Goal: Find specific page/section: Find specific page/section

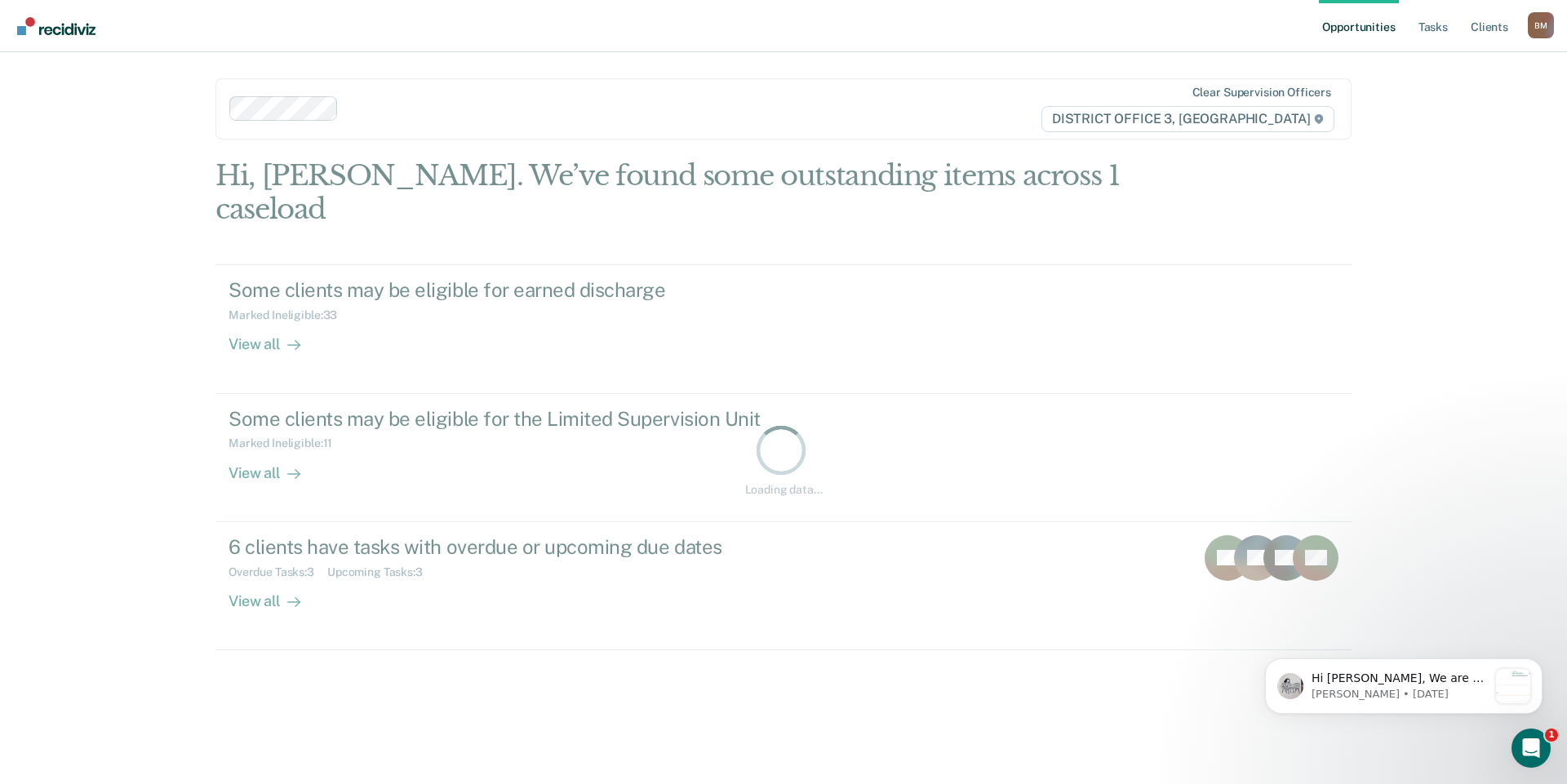
click at [1353, 30] on link "Opportunities" at bounding box center [1359, 26] width 79 height 52
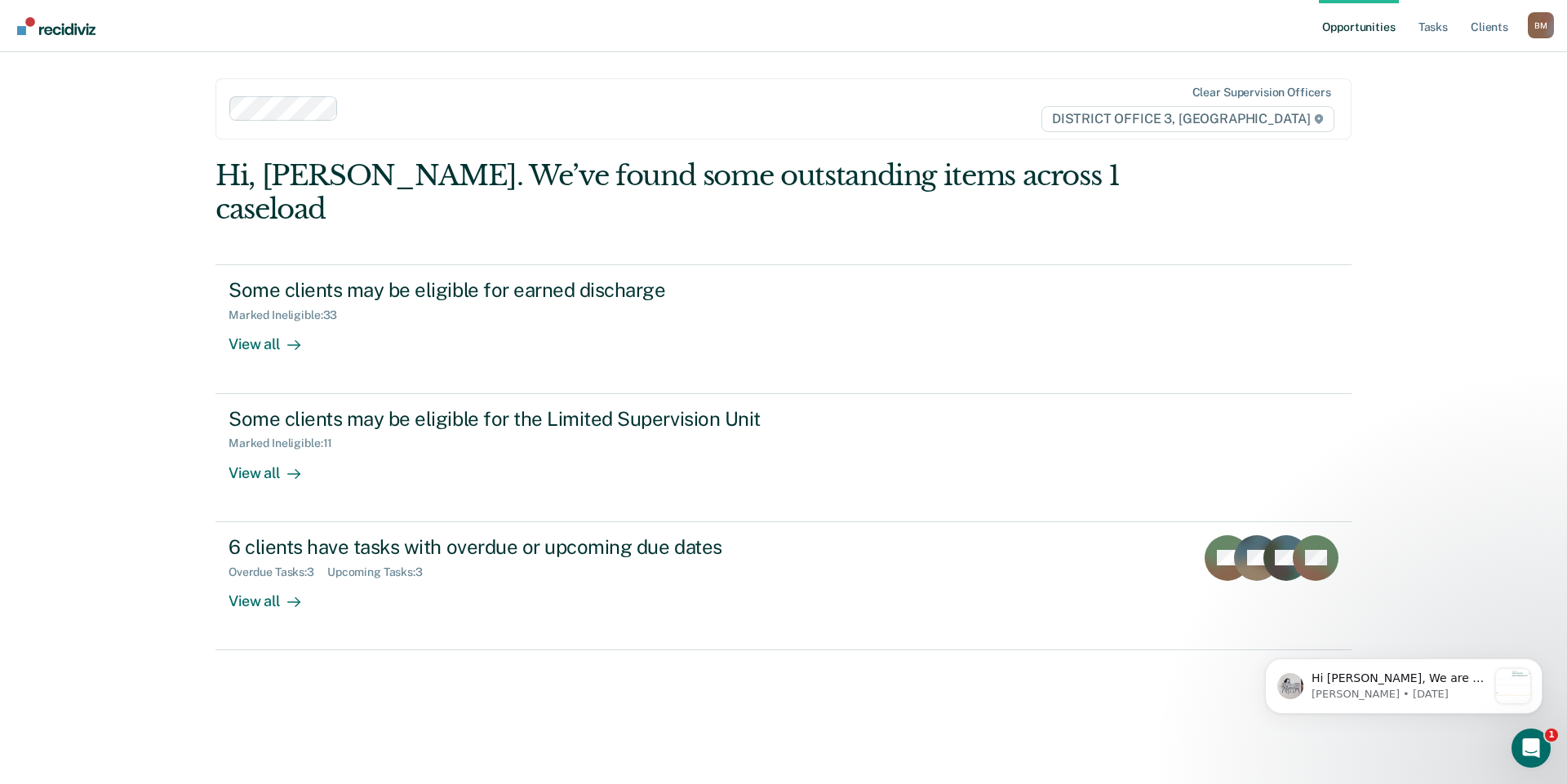
click at [1353, 30] on link "Opportunities" at bounding box center [1359, 26] width 79 height 52
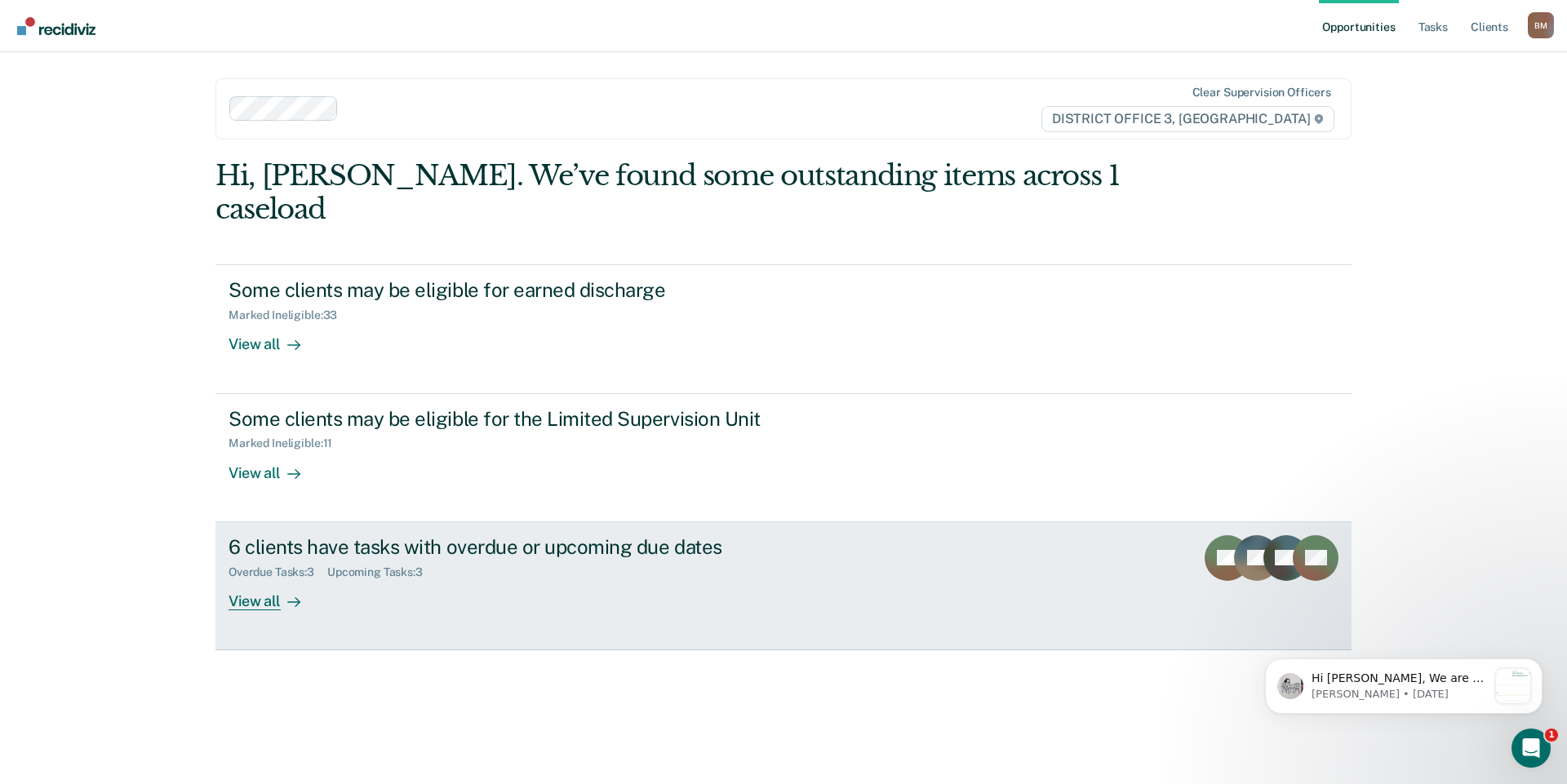
click at [279, 578] on div "View all" at bounding box center [274, 594] width 92 height 32
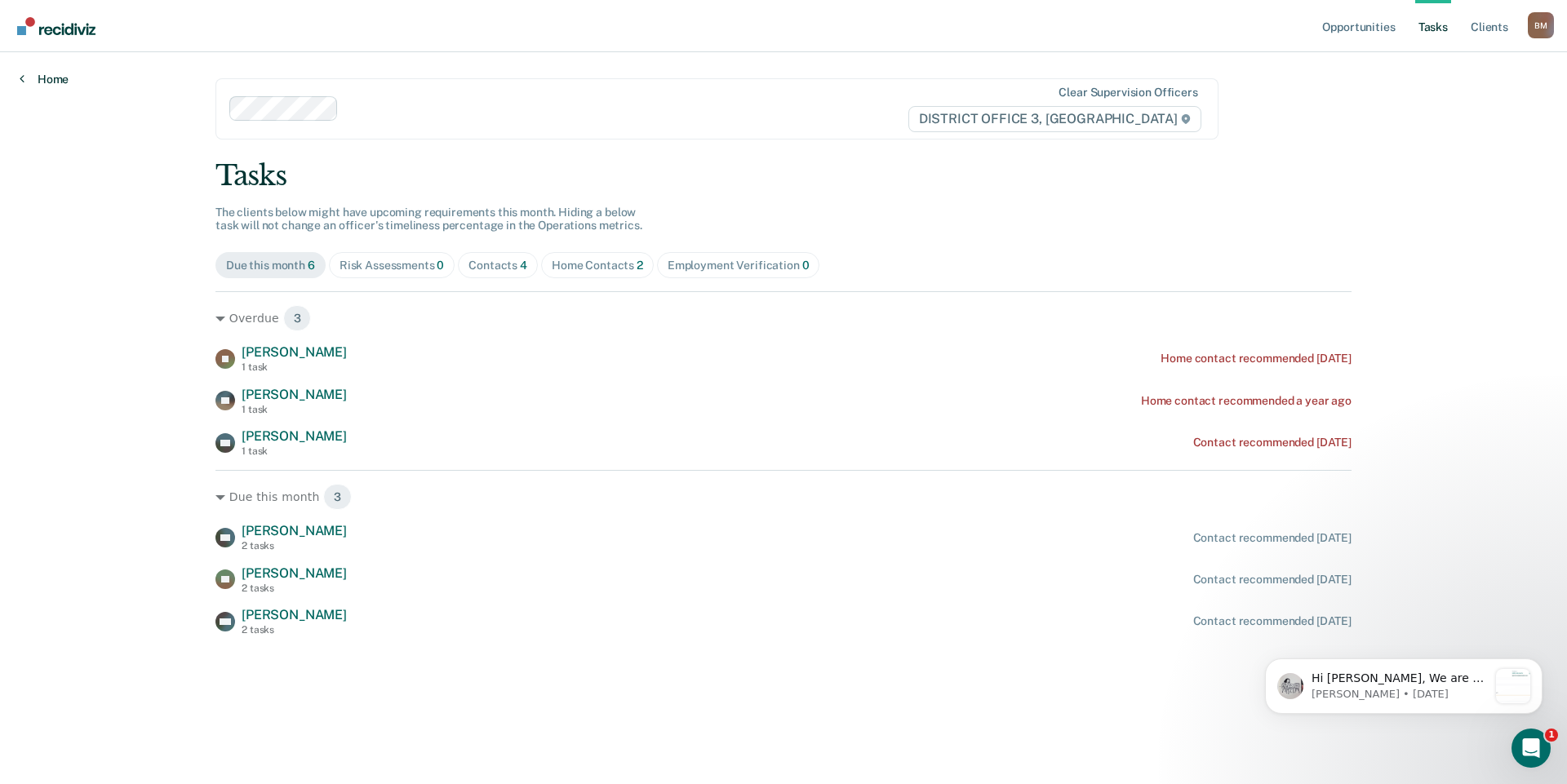
click at [48, 83] on link "Home" at bounding box center [44, 79] width 49 height 15
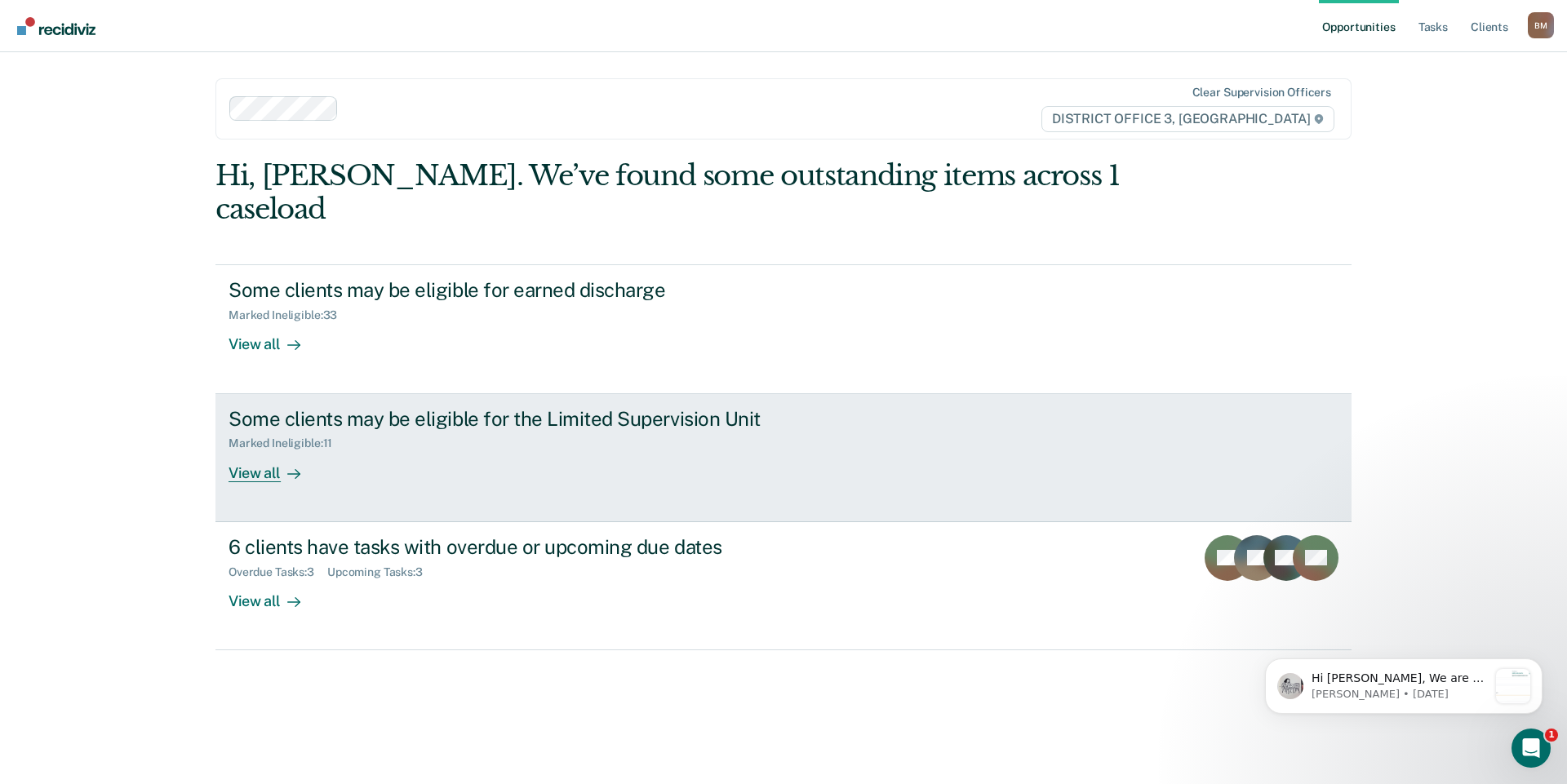
click at [274, 450] on div "View all" at bounding box center [274, 466] width 92 height 32
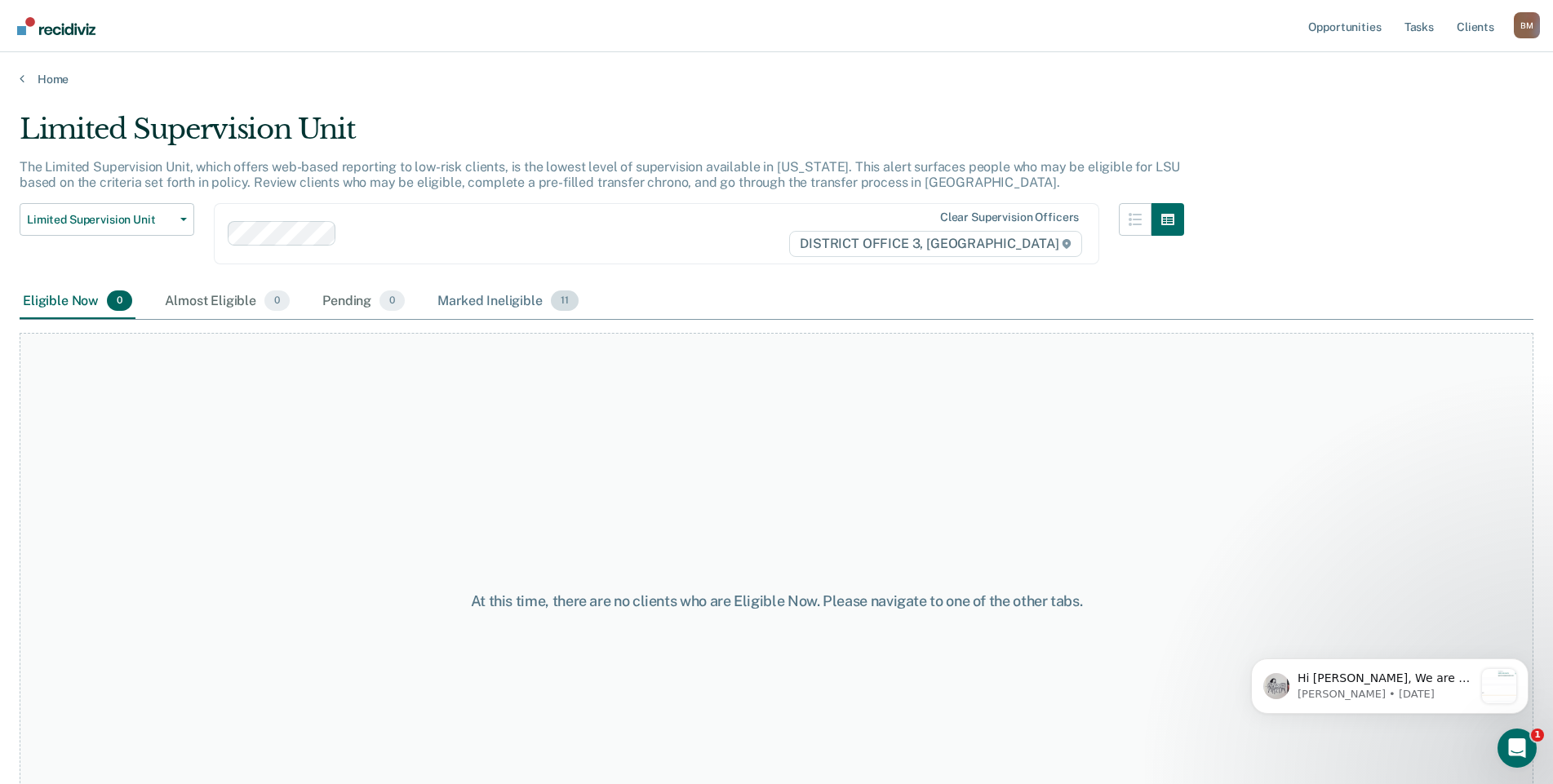
click at [460, 302] on div "Marked Ineligible 11" at bounding box center [507, 302] width 147 height 36
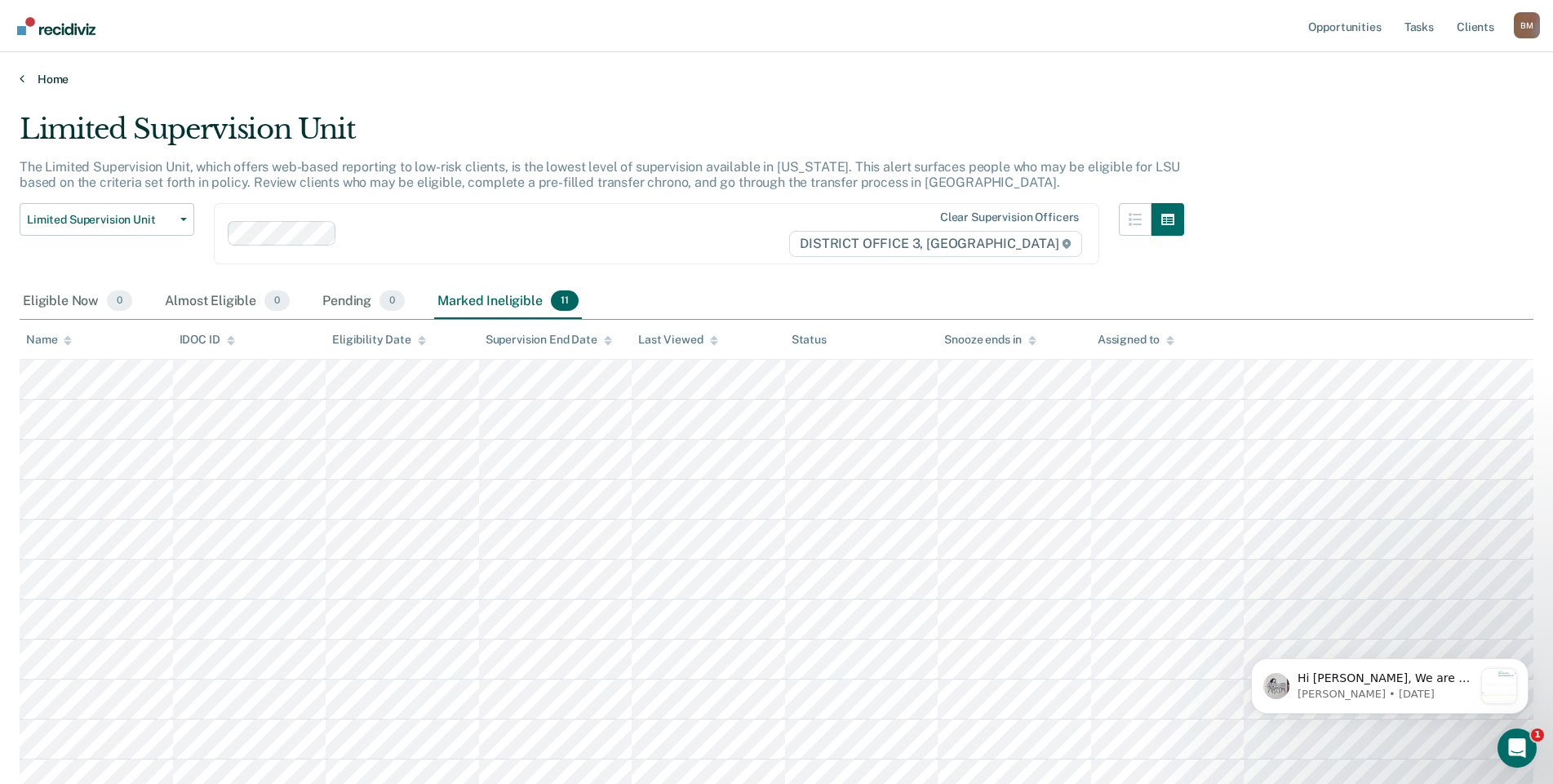
click at [45, 74] on link "Home" at bounding box center [777, 79] width 1514 height 15
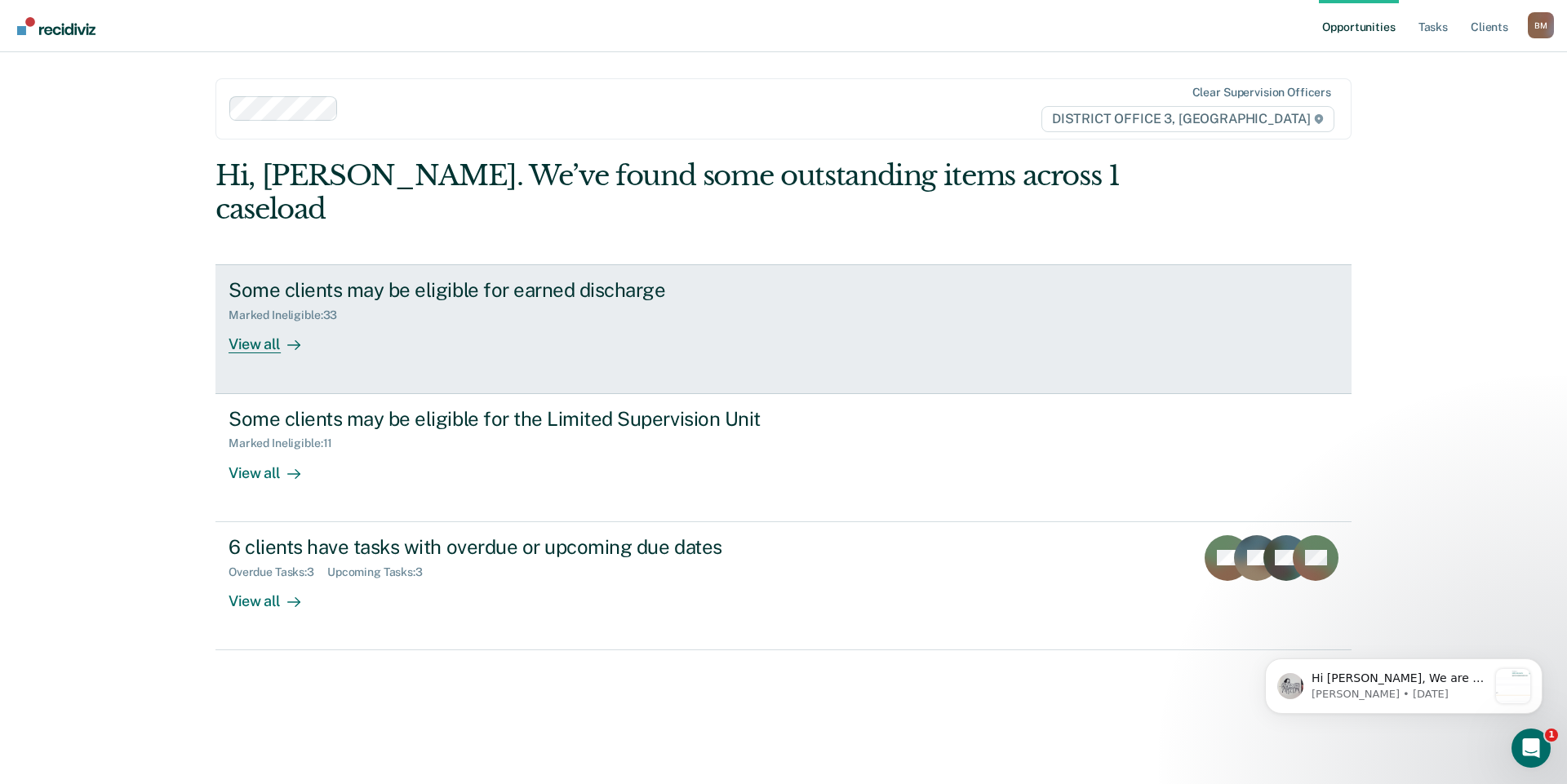
click at [266, 322] on div "View all" at bounding box center [274, 338] width 92 height 32
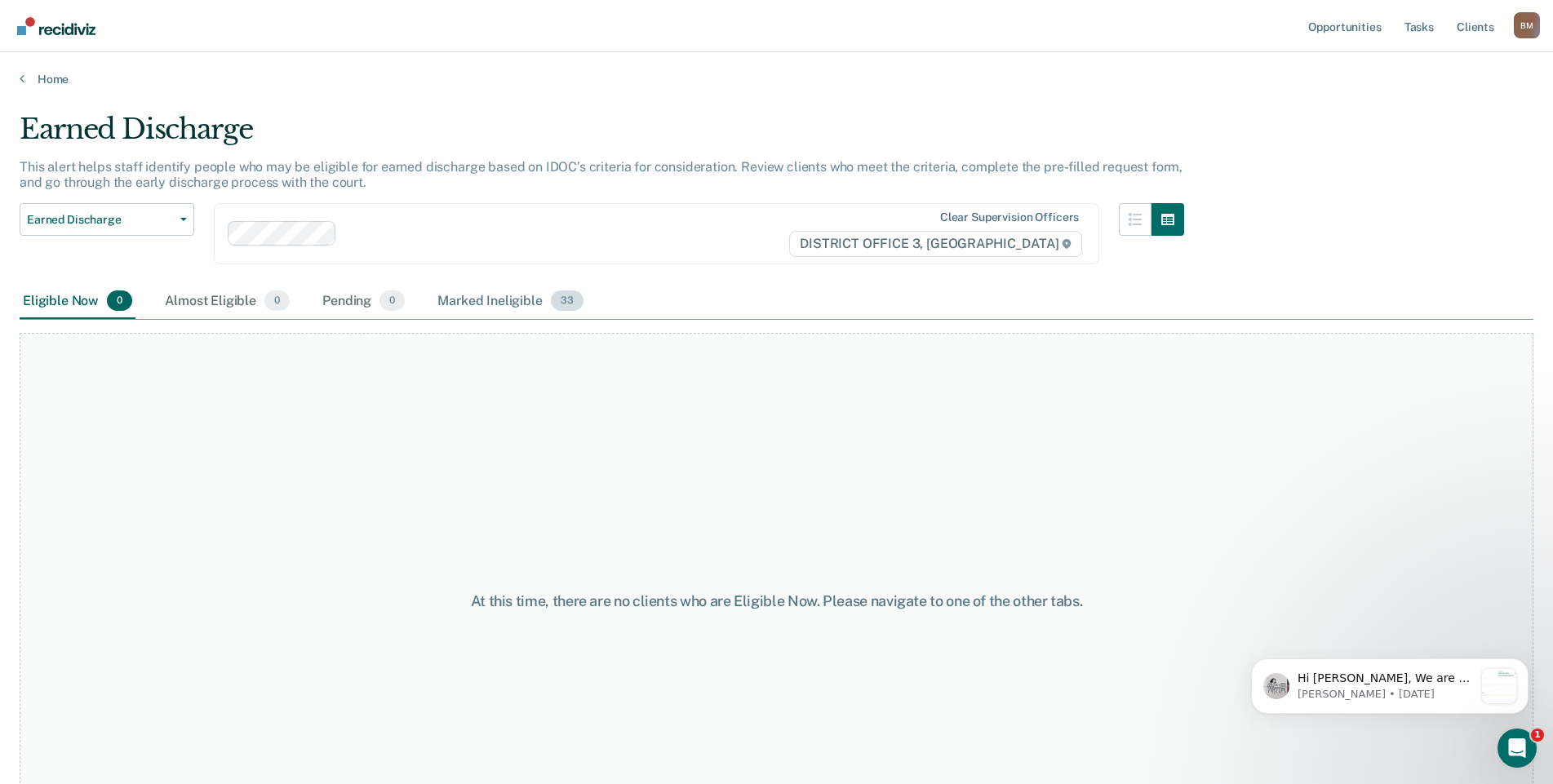
click at [467, 301] on div "Marked Ineligible 33" at bounding box center [510, 302] width 152 height 36
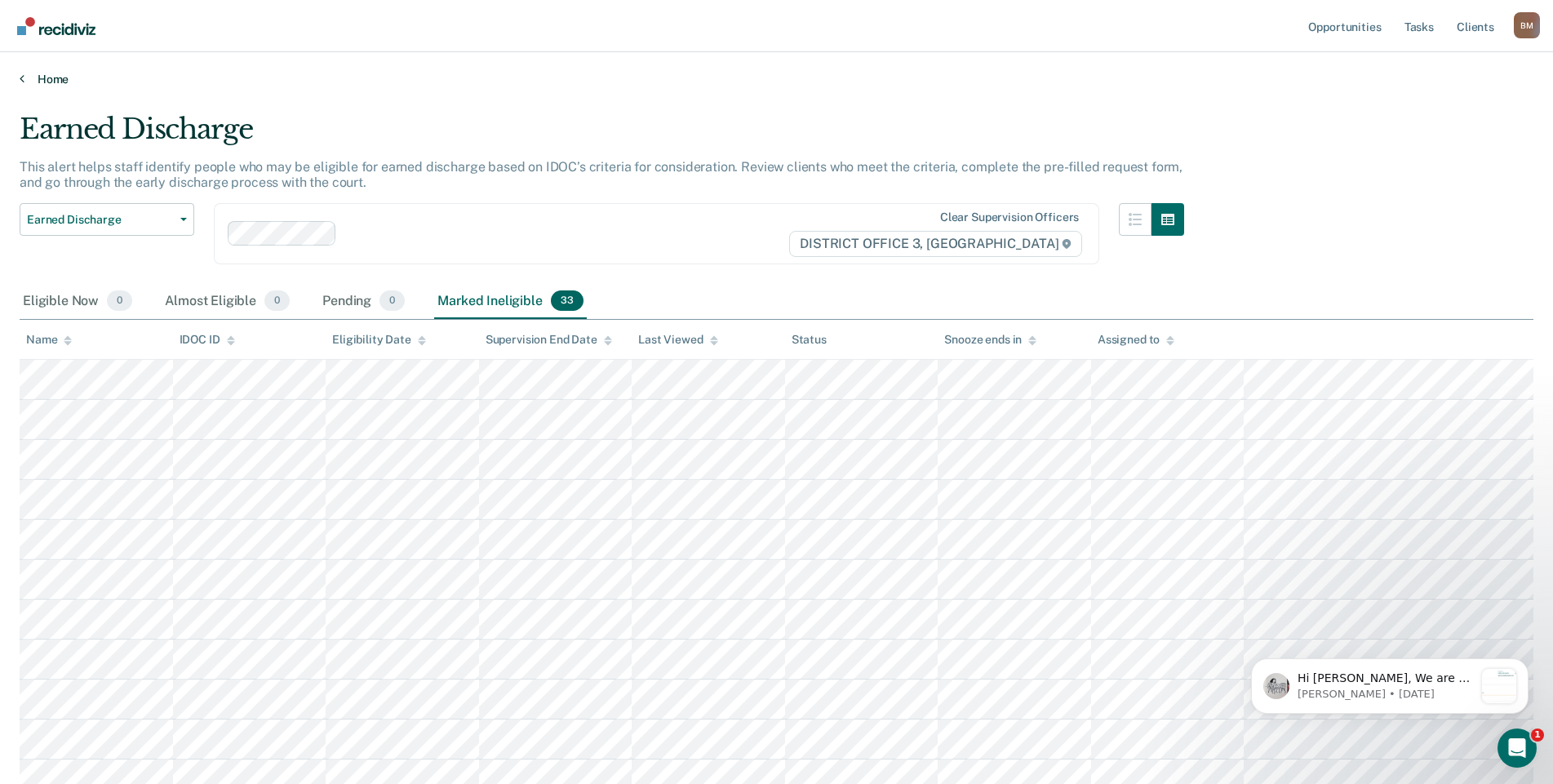
click at [36, 75] on link "Home" at bounding box center [777, 79] width 1514 height 15
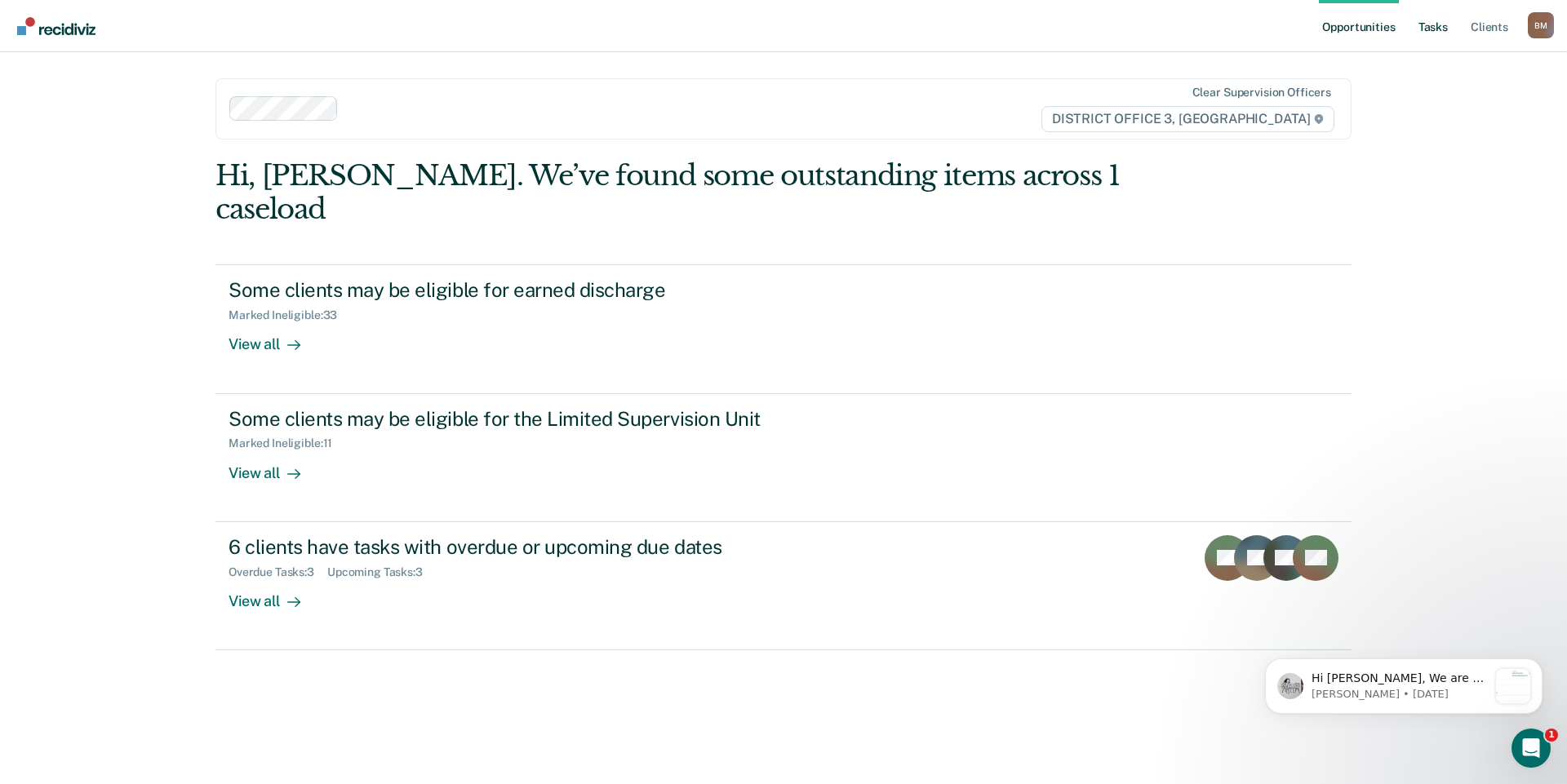
click at [1444, 30] on link "Tasks" at bounding box center [1432, 26] width 36 height 52
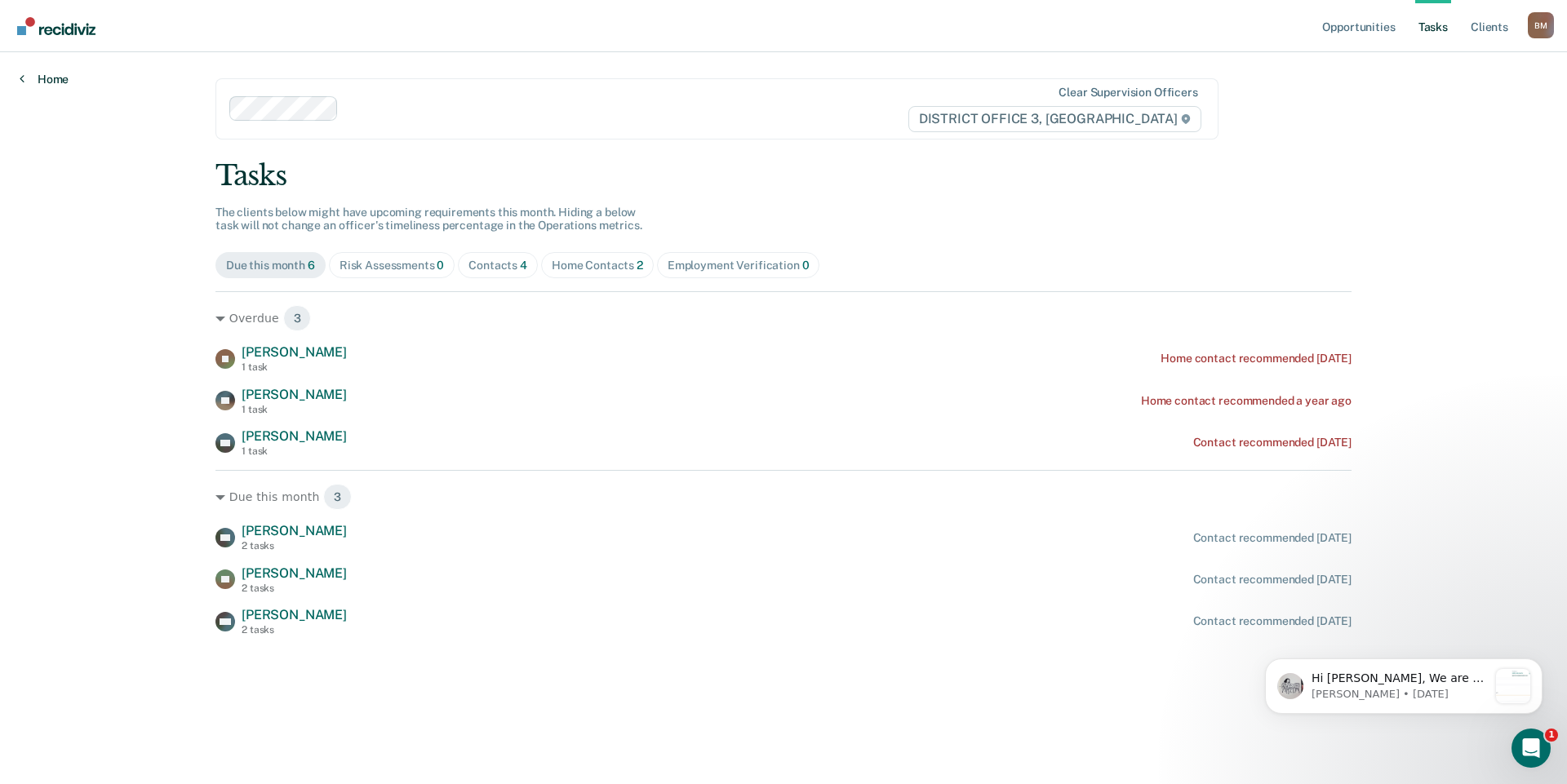
click at [64, 86] on link "Home" at bounding box center [44, 79] width 49 height 15
